Goal: Task Accomplishment & Management: Manage account settings

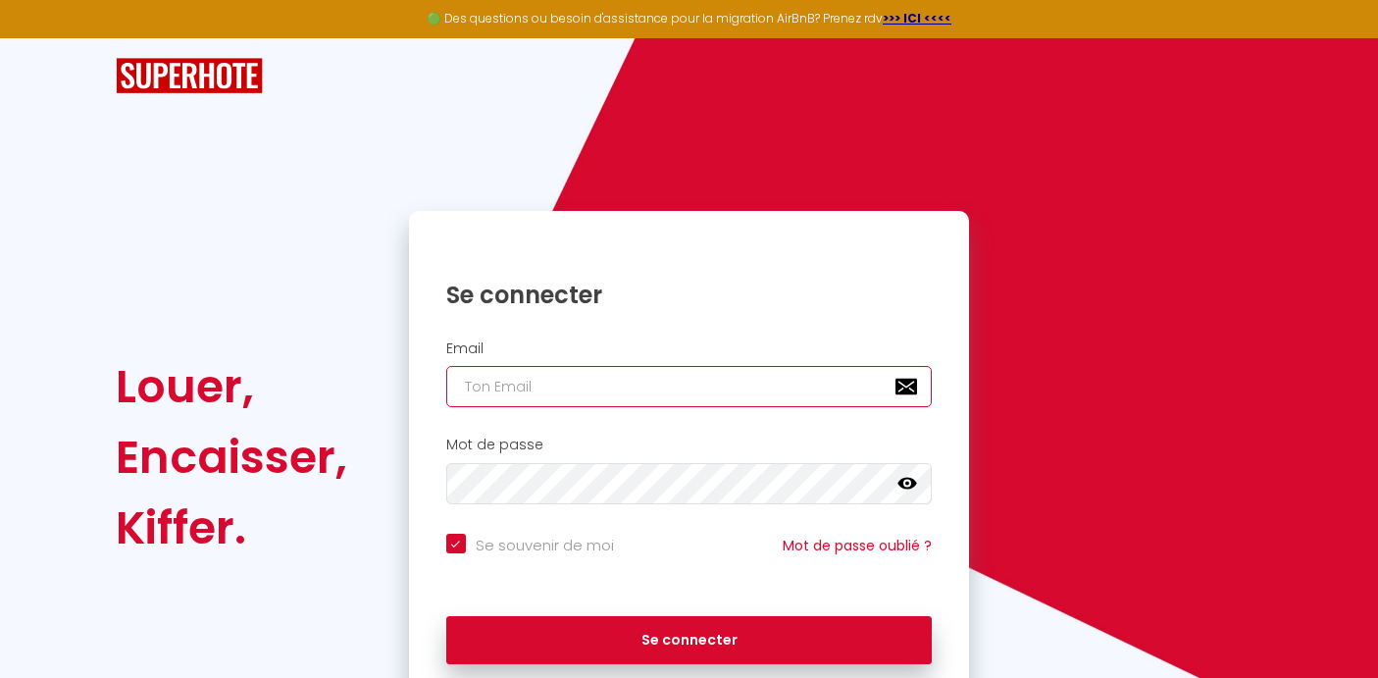
click at [602, 396] on input "email" at bounding box center [689, 386] width 487 height 41
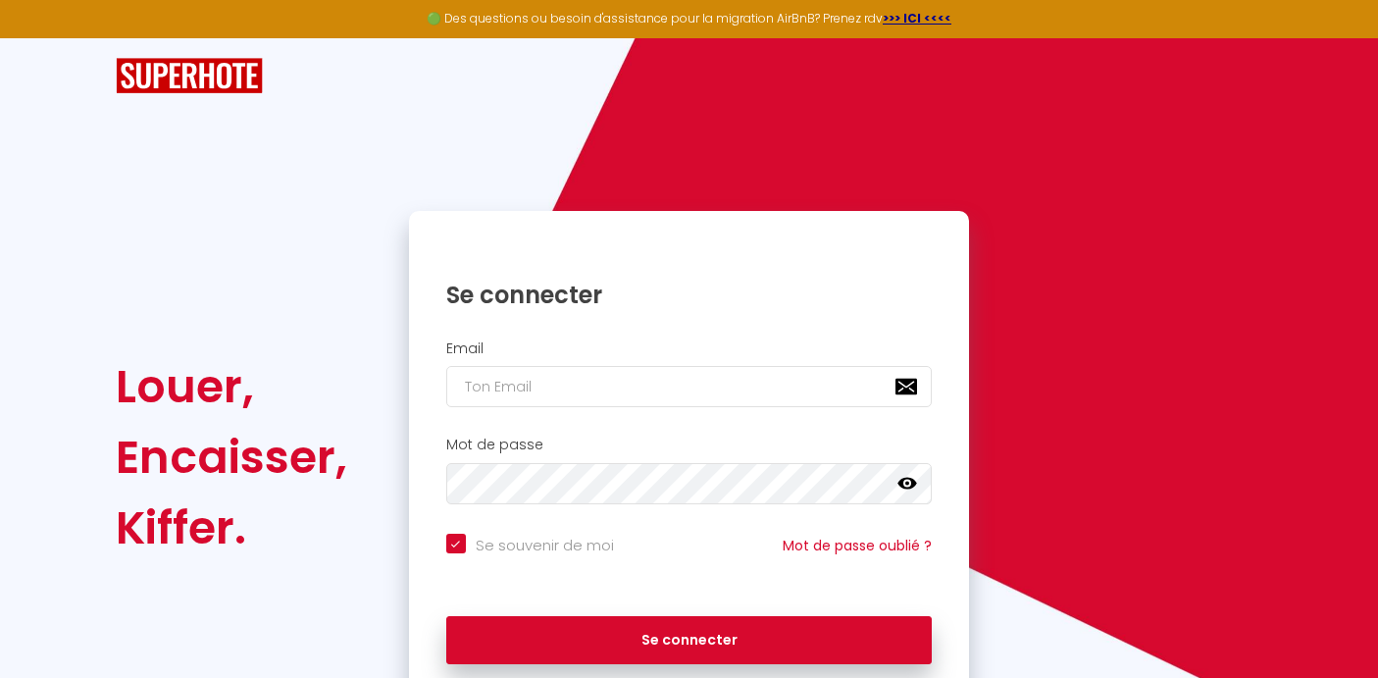
click at [645, 414] on div "Email" at bounding box center [689, 379] width 561 height 97
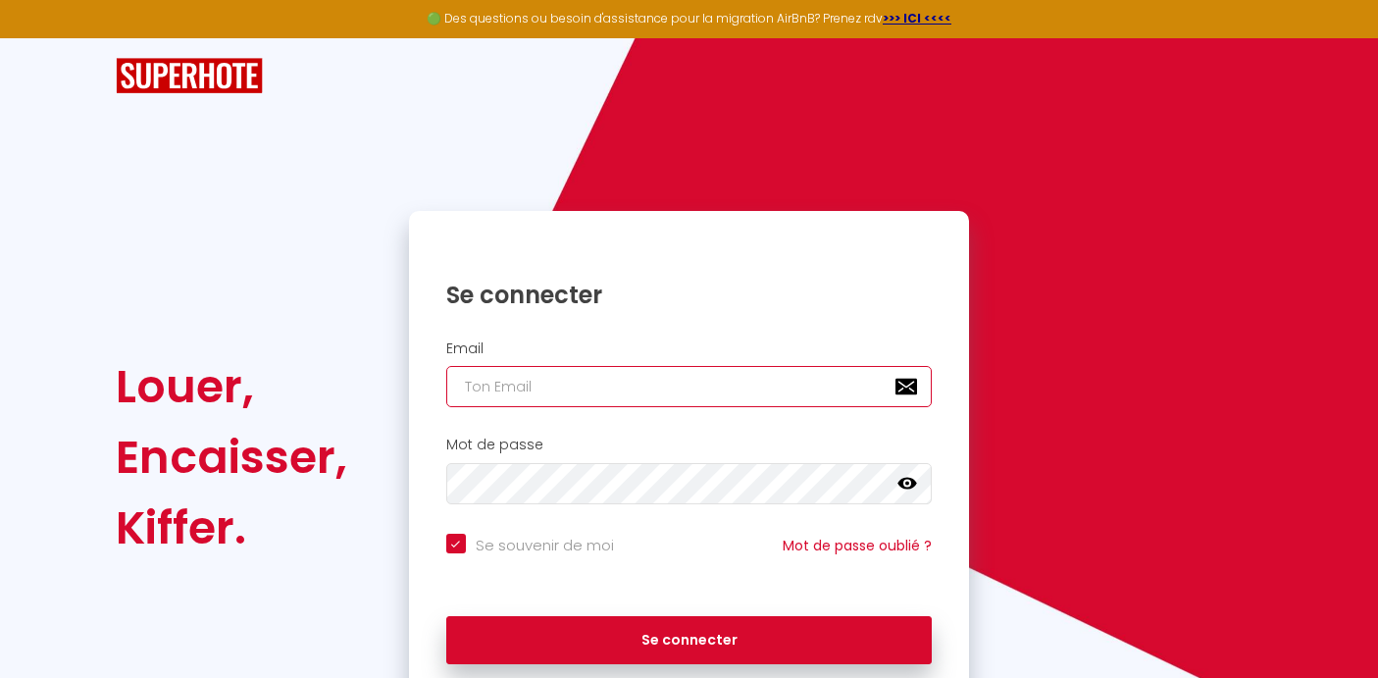
click at [645, 390] on input "email" at bounding box center [689, 386] width 487 height 41
type input "[EMAIL_ADDRESS][DOMAIN_NAME]"
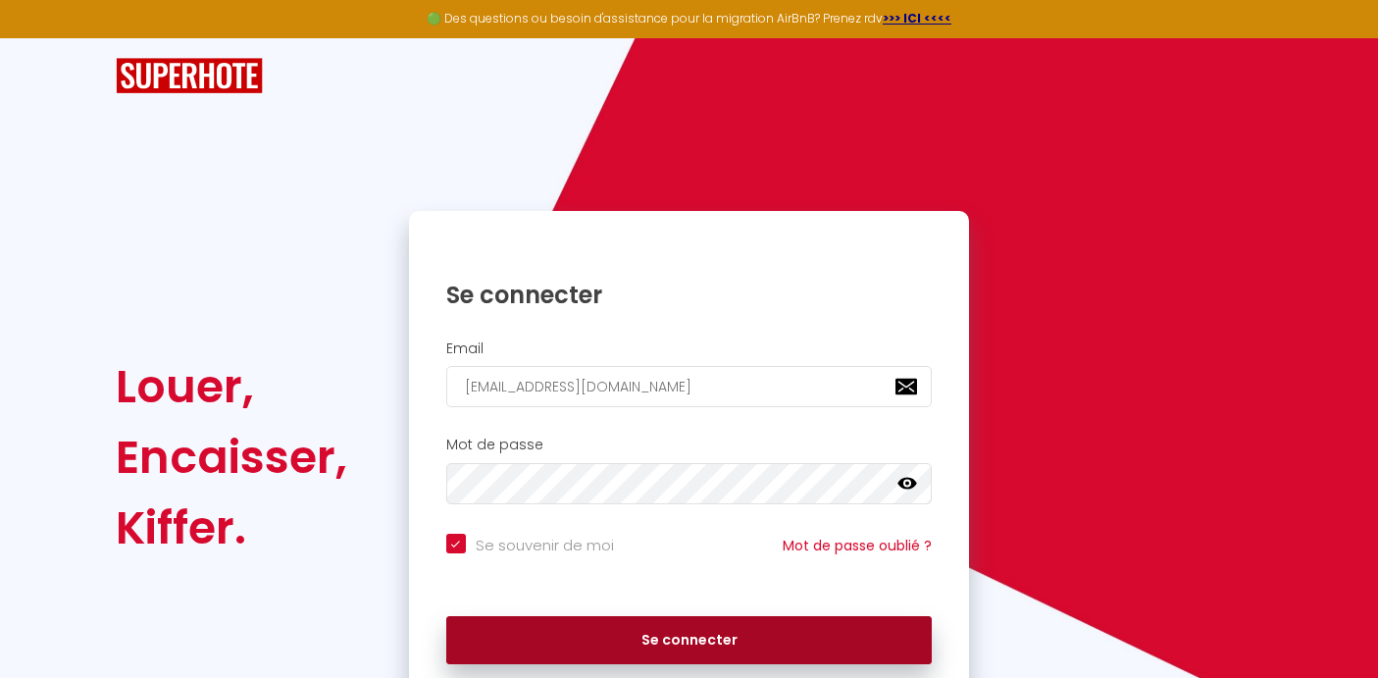
click at [804, 639] on button "Se connecter" at bounding box center [689, 640] width 487 height 49
checkbox input "true"
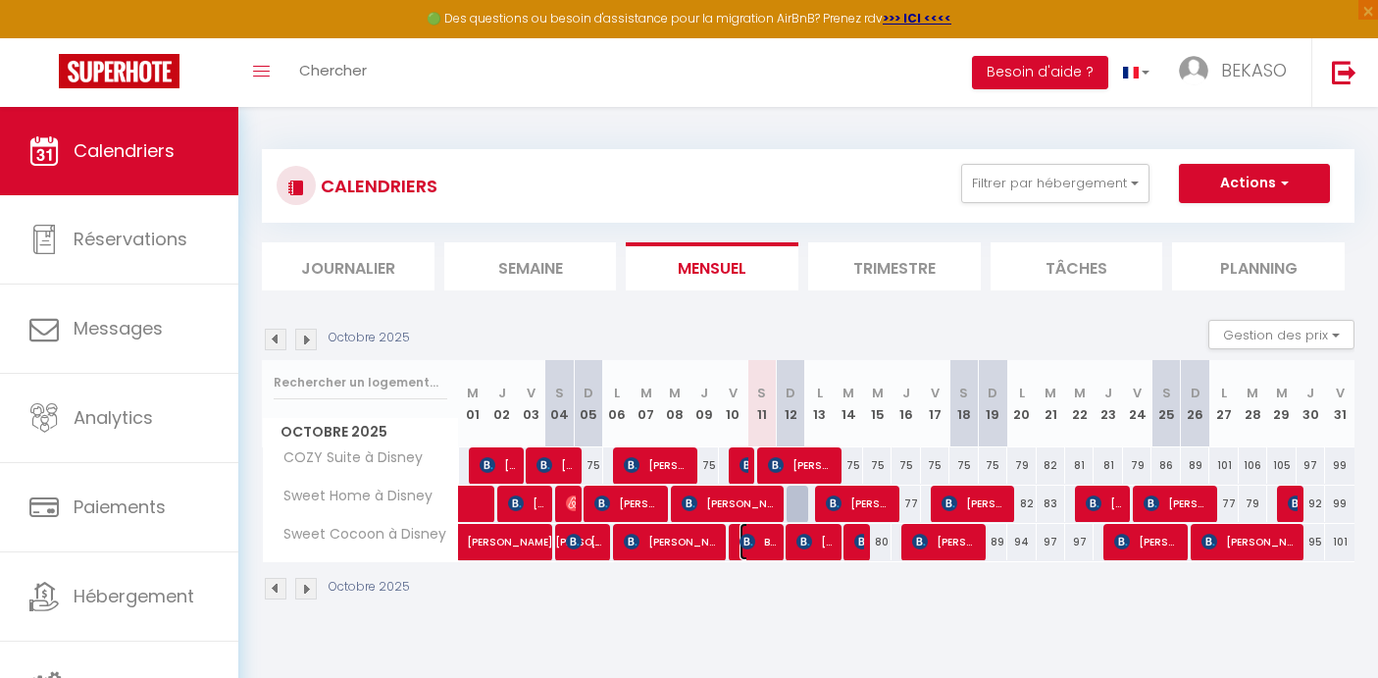
click at [750, 545] on img at bounding box center [748, 542] width 16 height 16
select select "OK"
select select "0"
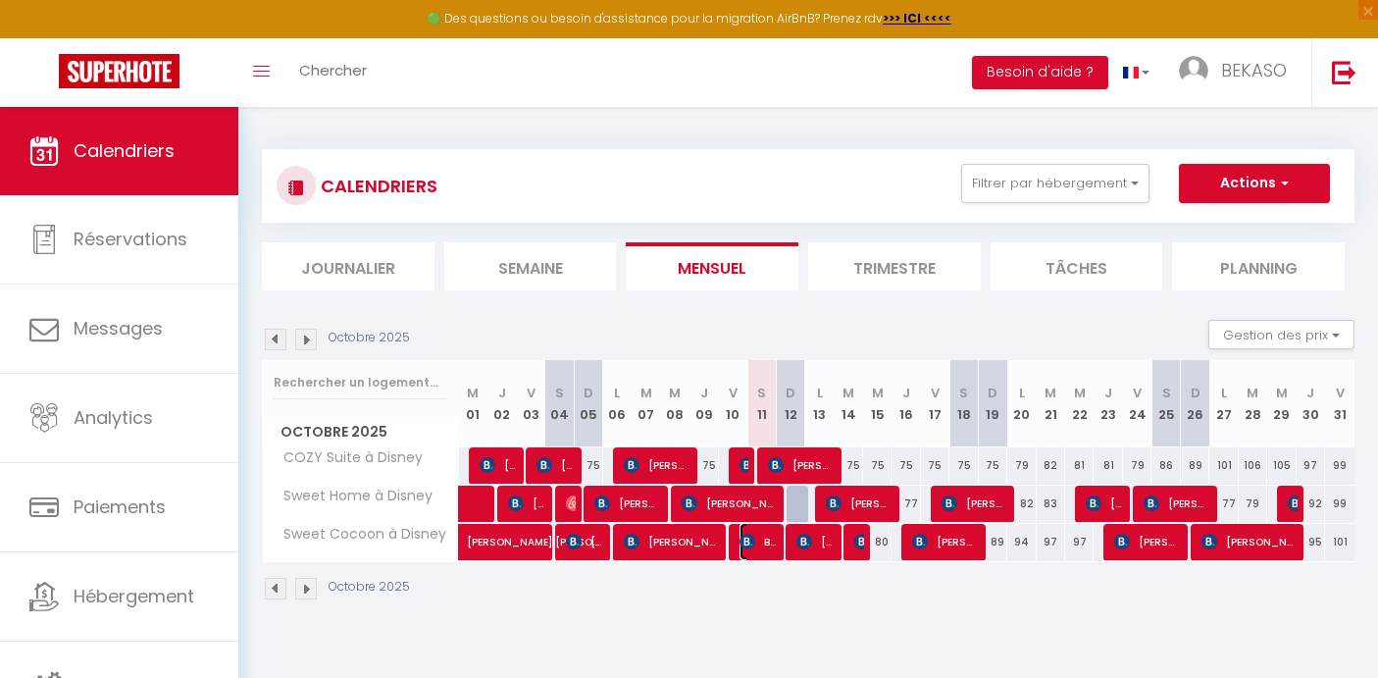
select select "1"
select select
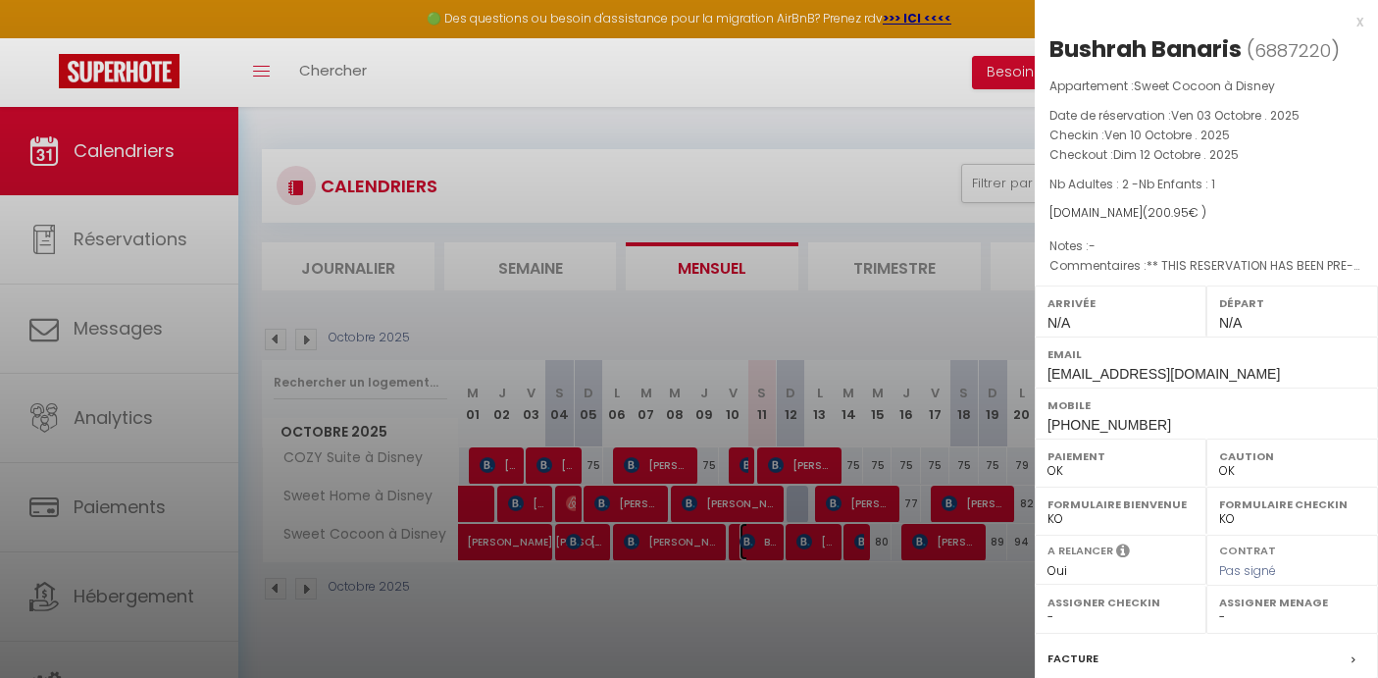
scroll to position [236, 0]
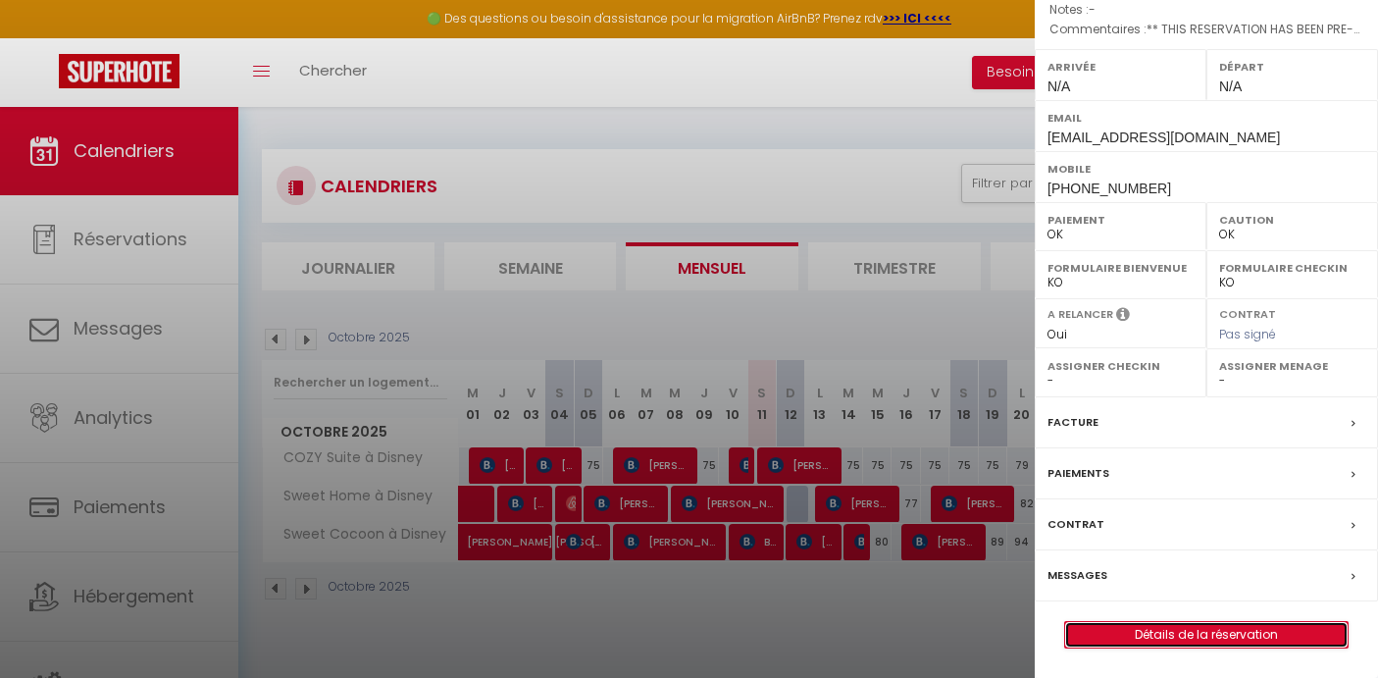
click at [1255, 639] on link "Détails de la réservation" at bounding box center [1206, 635] width 283 height 26
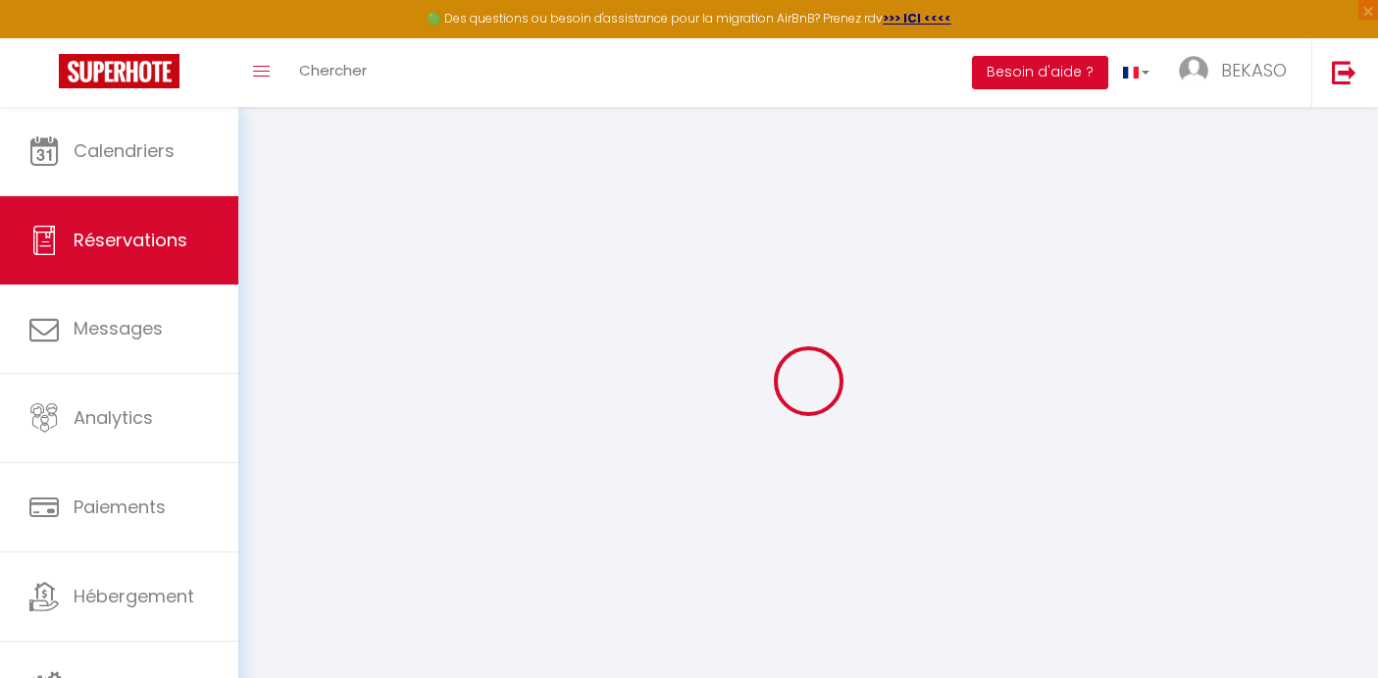
select select
checkbox input "false"
select select
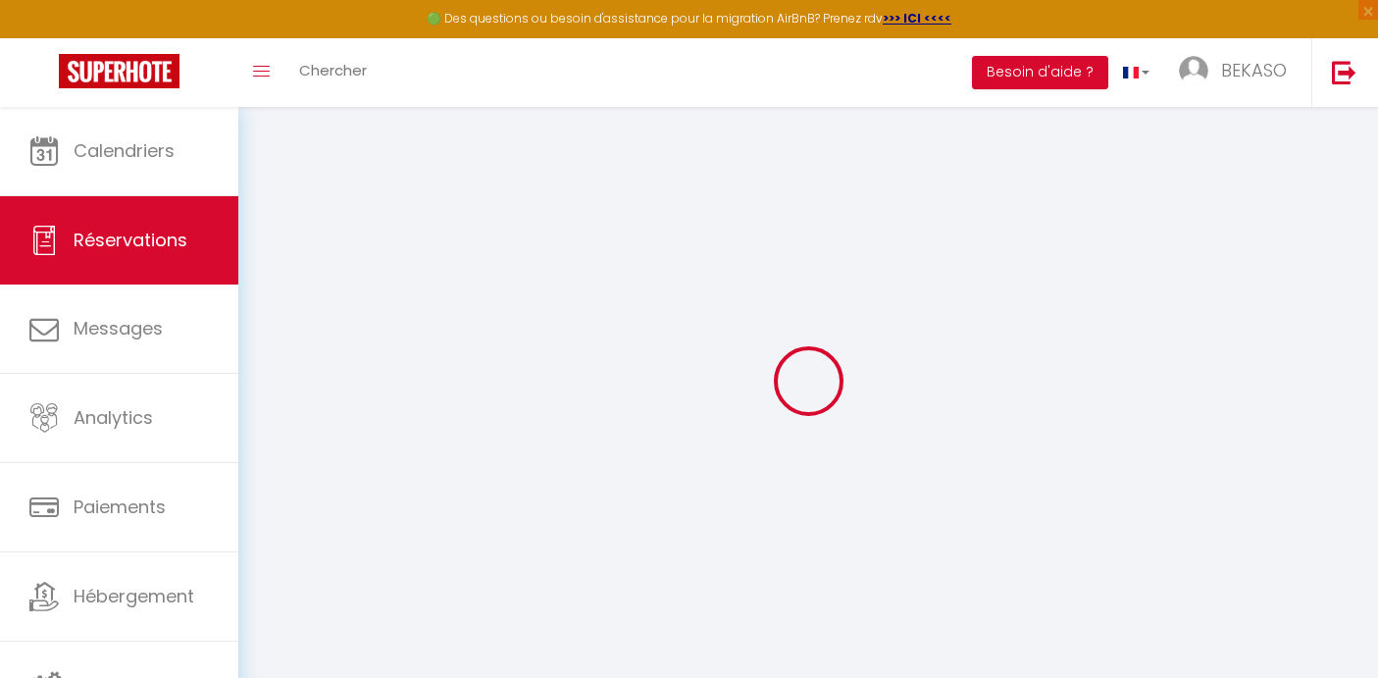
checkbox input "false"
type textarea "** THIS RESERVATION HAS BEEN PRE-PAID ** Reservation has a cancellation grace p…"
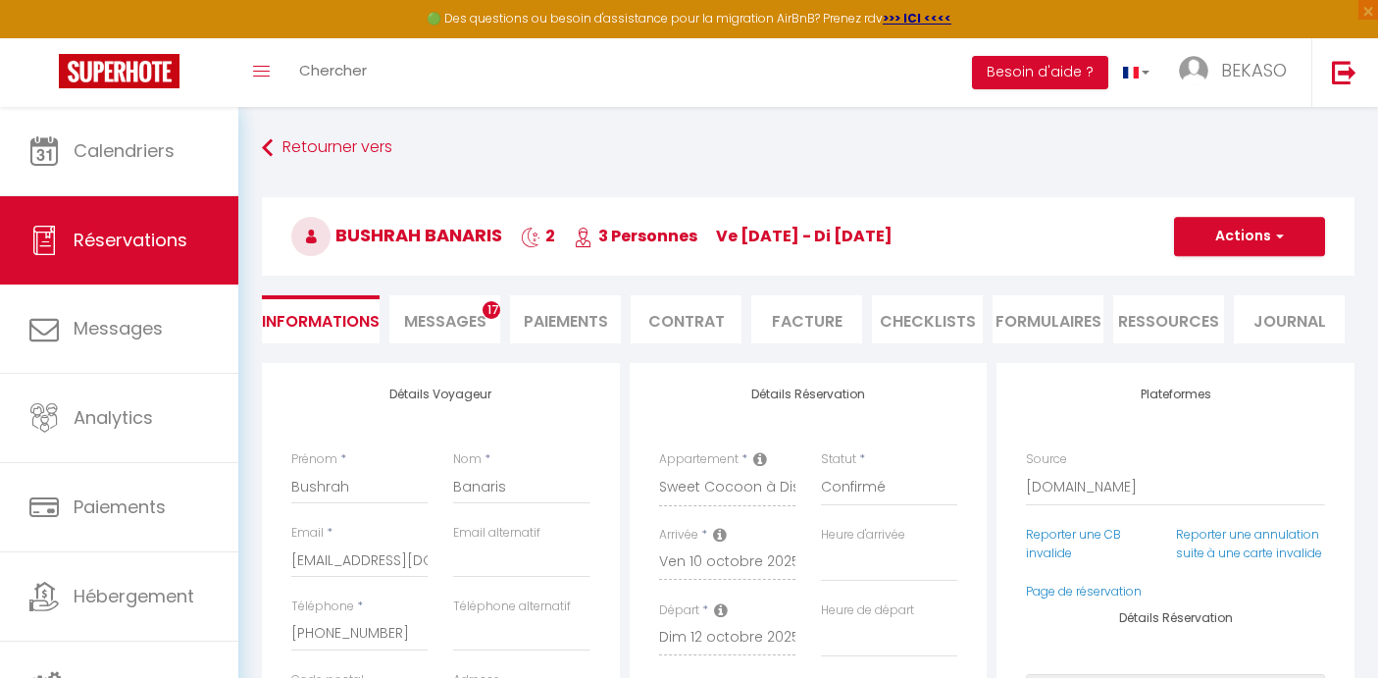
type input "50"
type input "4.98"
select select
checkbox input "false"
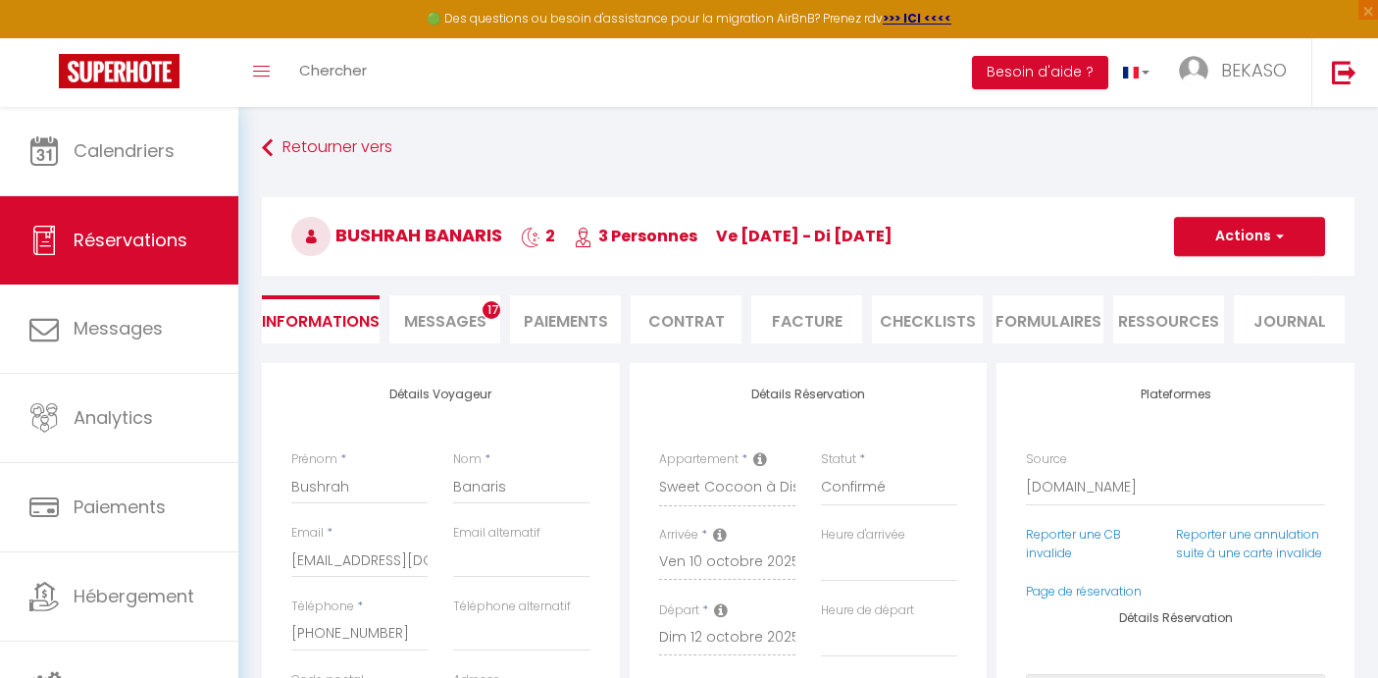
select select
click at [459, 320] on span "Messages" at bounding box center [445, 321] width 82 height 23
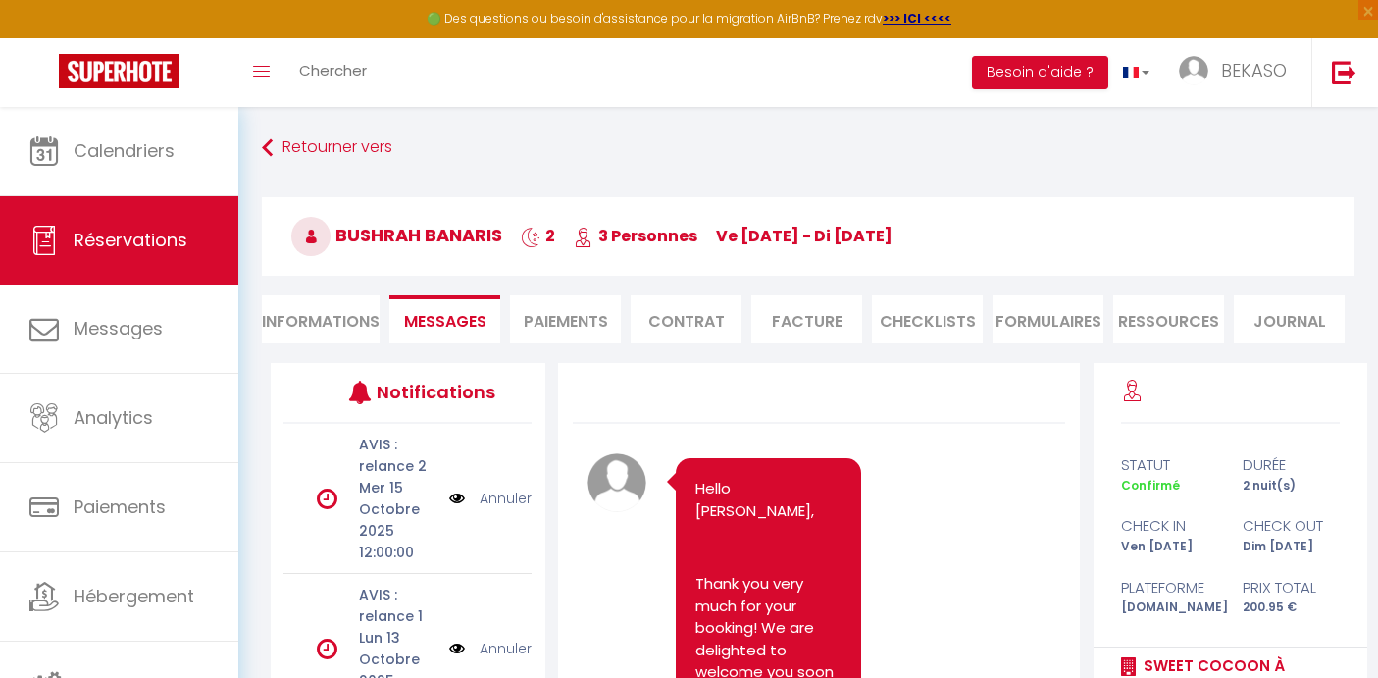
click at [500, 499] on link "Annuler" at bounding box center [506, 499] width 52 height 22
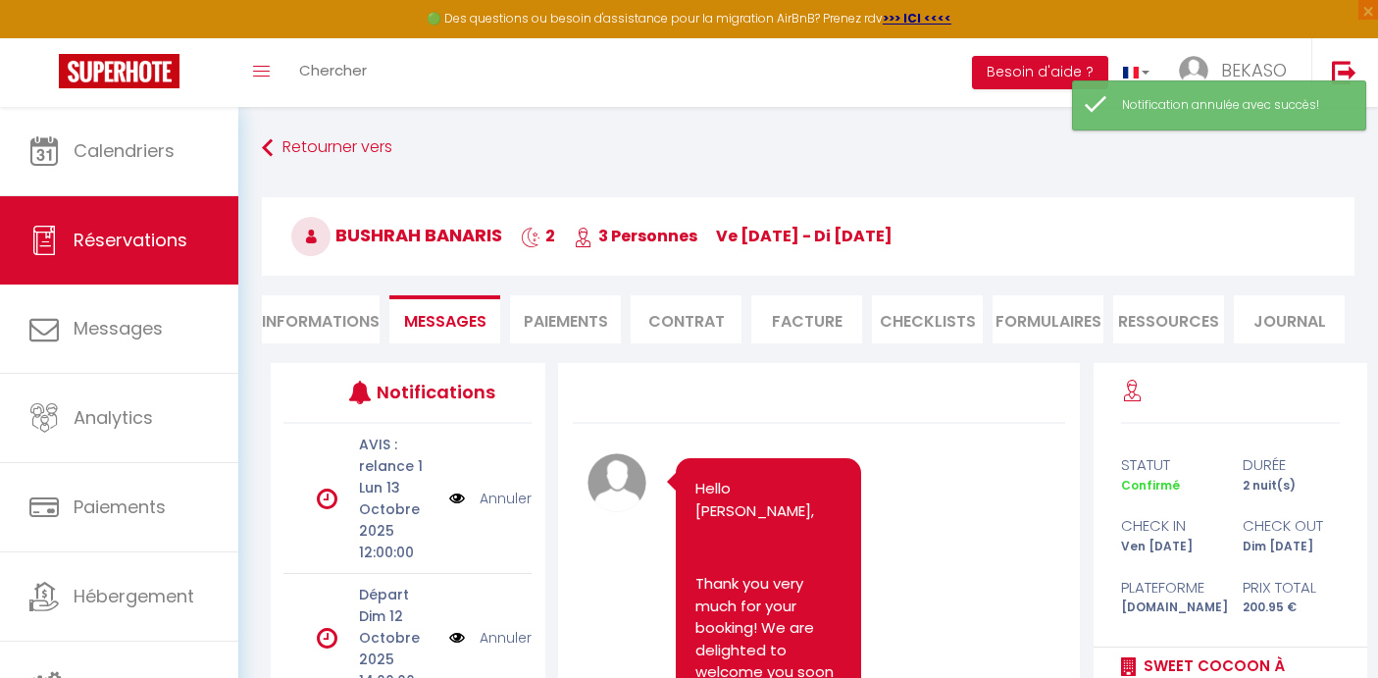
click at [500, 499] on link "Annuler" at bounding box center [506, 499] width 52 height 22
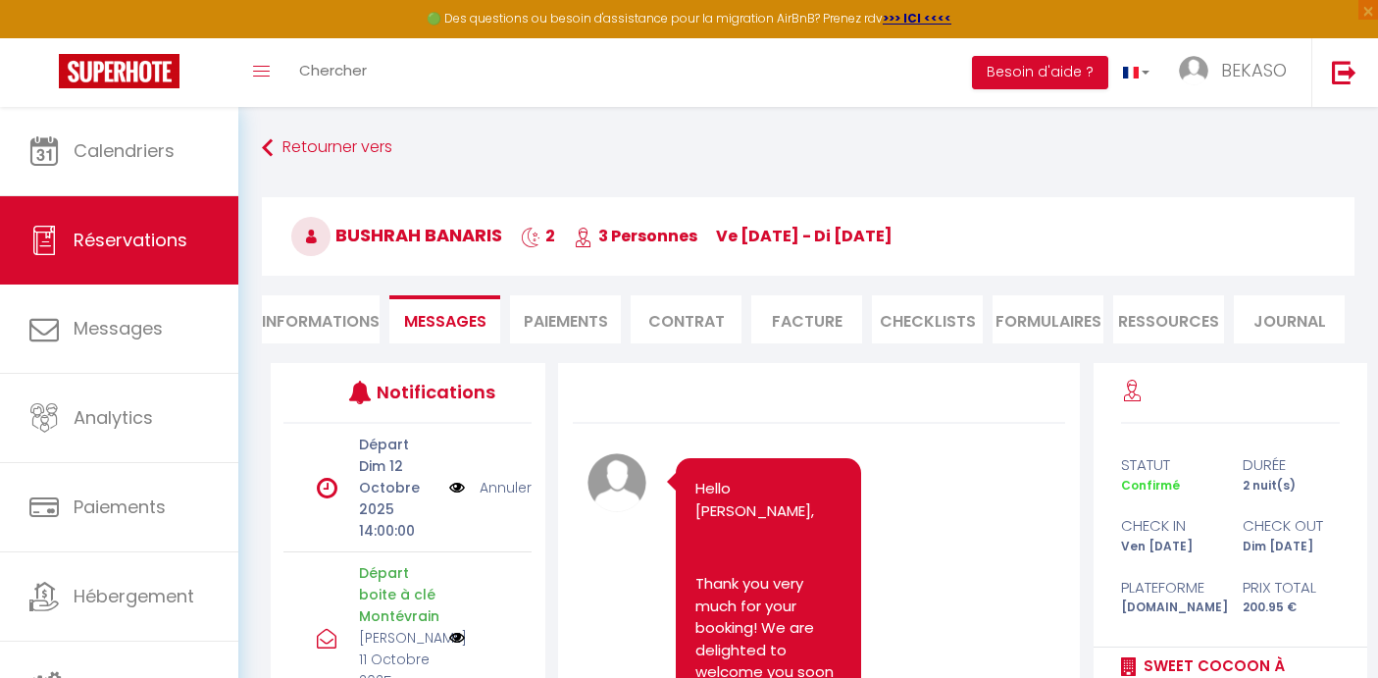
click at [458, 487] on img at bounding box center [457, 488] width 16 height 22
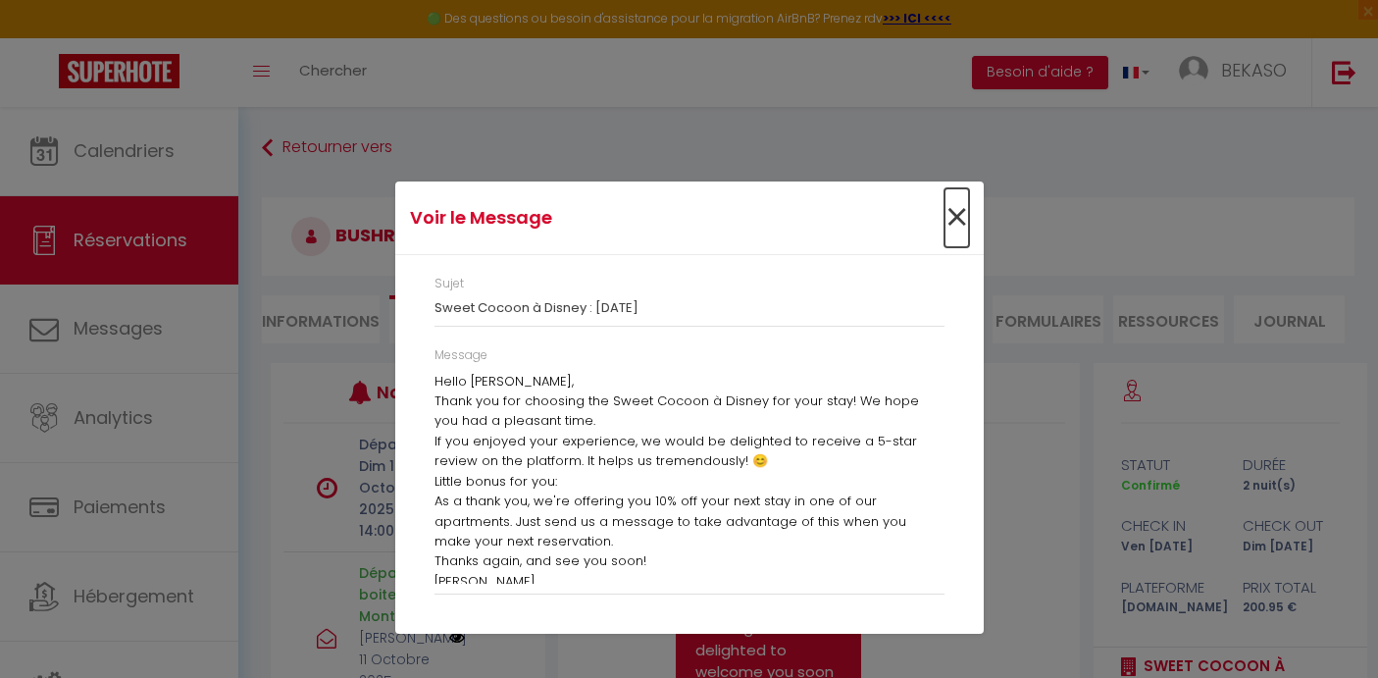
click at [965, 208] on span "×" at bounding box center [957, 217] width 25 height 59
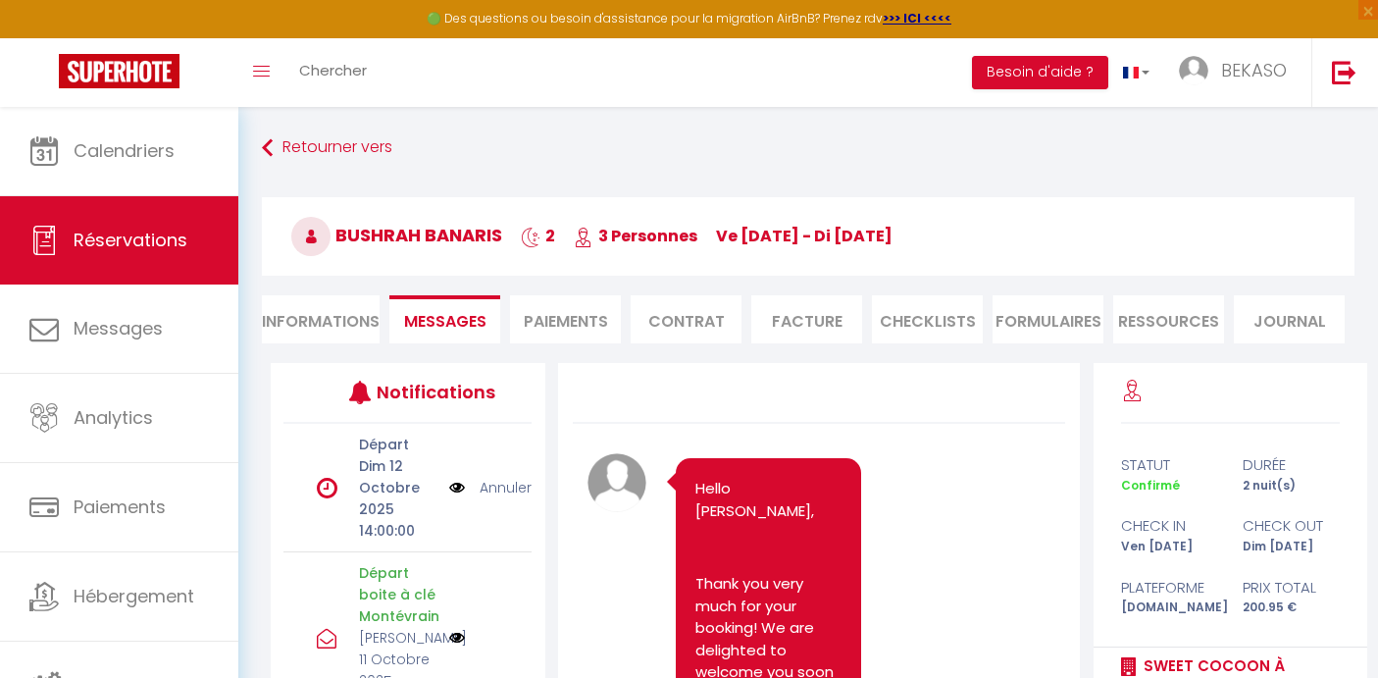
click at [506, 489] on link "Annuler" at bounding box center [506, 488] width 52 height 22
